Goal: Task Accomplishment & Management: Manage account settings

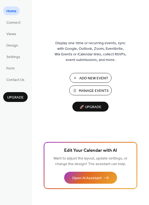
click at [87, 77] on span "Add New Event" at bounding box center [93, 78] width 29 height 6
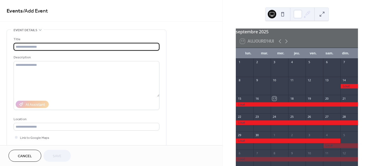
click at [26, 157] on span "Cancel" at bounding box center [25, 156] width 14 height 6
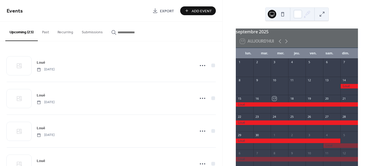
click at [44, 31] on button "Past" at bounding box center [45, 31] width 15 height 19
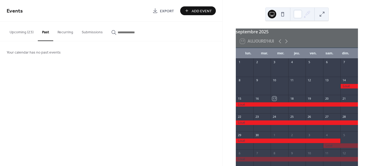
click at [27, 31] on button "Upcoming (23)" at bounding box center [21, 31] width 32 height 19
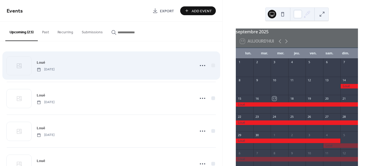
click at [40, 61] on span "Loué" at bounding box center [41, 63] width 9 height 6
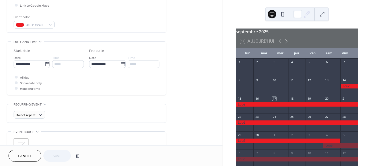
scroll to position [121, 0]
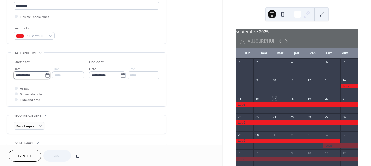
click at [34, 74] on input "**********" at bounding box center [29, 75] width 31 height 8
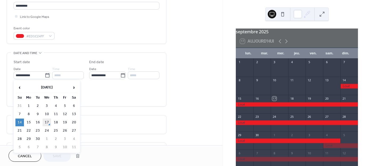
click at [48, 121] on td "17" at bounding box center [47, 122] width 9 height 8
type input "**********"
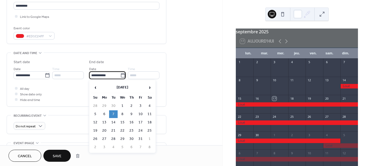
click at [105, 75] on input "**********" at bounding box center [104, 75] width 31 height 8
click at [150, 105] on td "4" at bounding box center [149, 106] width 9 height 8
type input "**********"
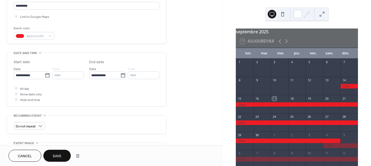
click at [56, 157] on span "Save" at bounding box center [57, 156] width 9 height 6
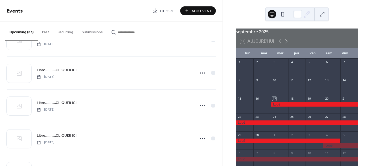
scroll to position [532, 0]
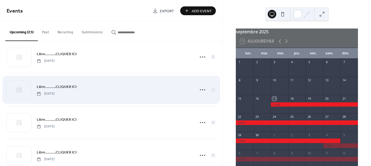
click at [63, 84] on span "Libre..........CLIQUER ICI" at bounding box center [57, 87] width 40 height 6
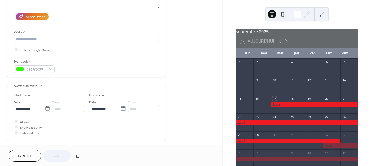
scroll to position [89, 0]
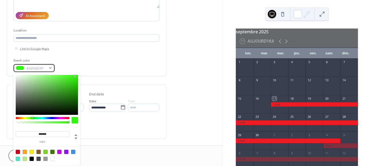
click at [21, 68] on div at bounding box center [20, 68] width 9 height 4
click at [32, 152] on div at bounding box center [32, 151] width 4 height 4
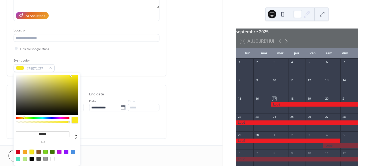
type input "*******"
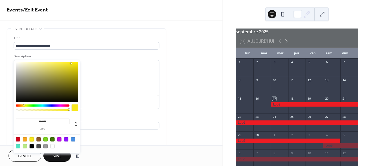
scroll to position [0, 0]
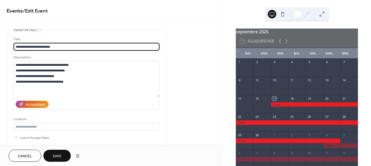
click at [52, 46] on input "**********" at bounding box center [87, 47] width 146 height 8
type input "*"
type input "**********"
click at [62, 154] on button "Save" at bounding box center [56, 155] width 27 height 12
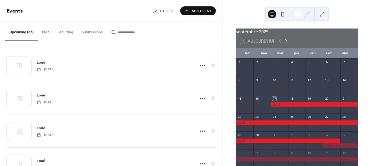
click at [285, 44] on icon at bounding box center [286, 41] width 6 height 6
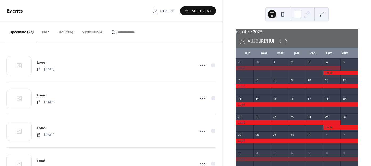
click at [286, 44] on icon at bounding box center [286, 41] width 6 height 6
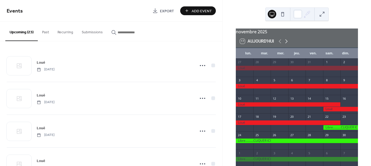
click at [286, 44] on icon at bounding box center [286, 41] width 6 height 6
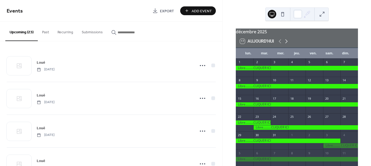
click at [286, 44] on icon at bounding box center [286, 41] width 6 height 6
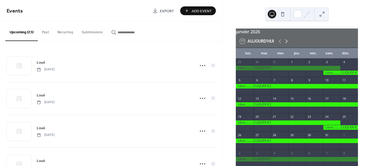
click at [286, 44] on icon at bounding box center [286, 41] width 6 height 6
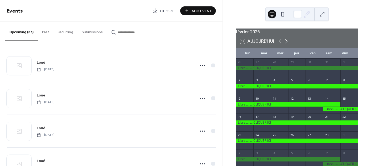
click at [286, 44] on icon at bounding box center [286, 41] width 6 height 6
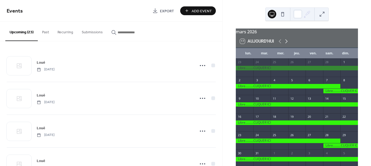
click at [286, 44] on icon at bounding box center [286, 41] width 6 height 6
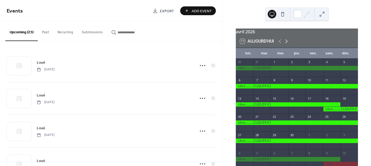
click at [286, 44] on icon at bounding box center [286, 41] width 6 height 6
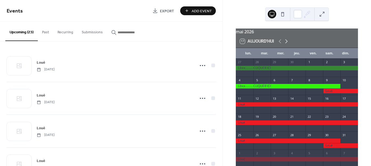
click at [286, 44] on icon at bounding box center [286, 41] width 6 height 6
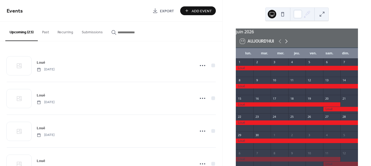
click at [286, 44] on icon at bounding box center [286, 41] width 6 height 6
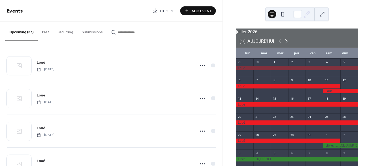
click at [286, 44] on icon at bounding box center [286, 41] width 6 height 6
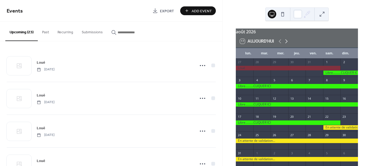
click at [286, 44] on icon at bounding box center [286, 41] width 6 height 6
